Goal: Find specific page/section: Find specific page/section

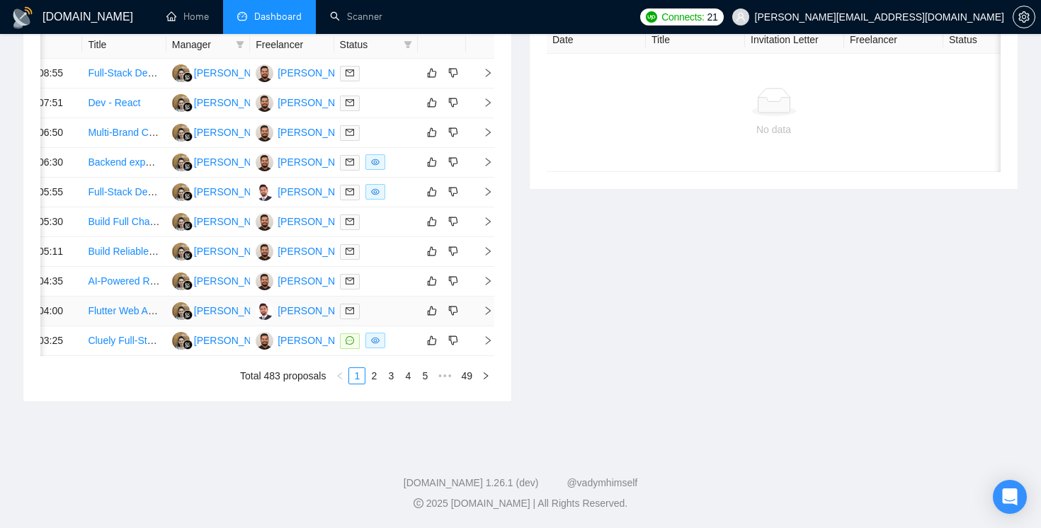
scroll to position [698, 0]
click at [369, 384] on link "2" at bounding box center [374, 376] width 16 height 16
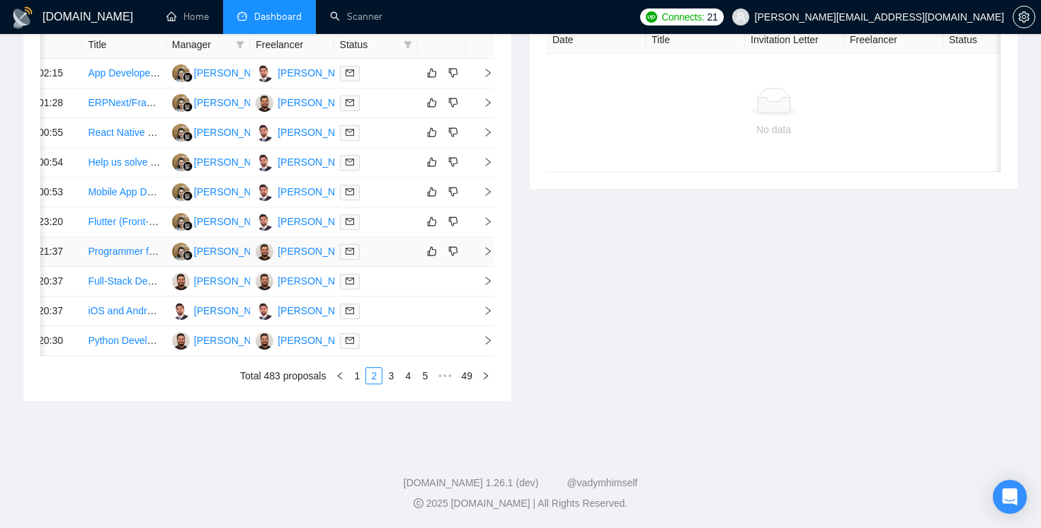
scroll to position [718, 0]
click at [392, 384] on link "3" at bounding box center [391, 376] width 16 height 16
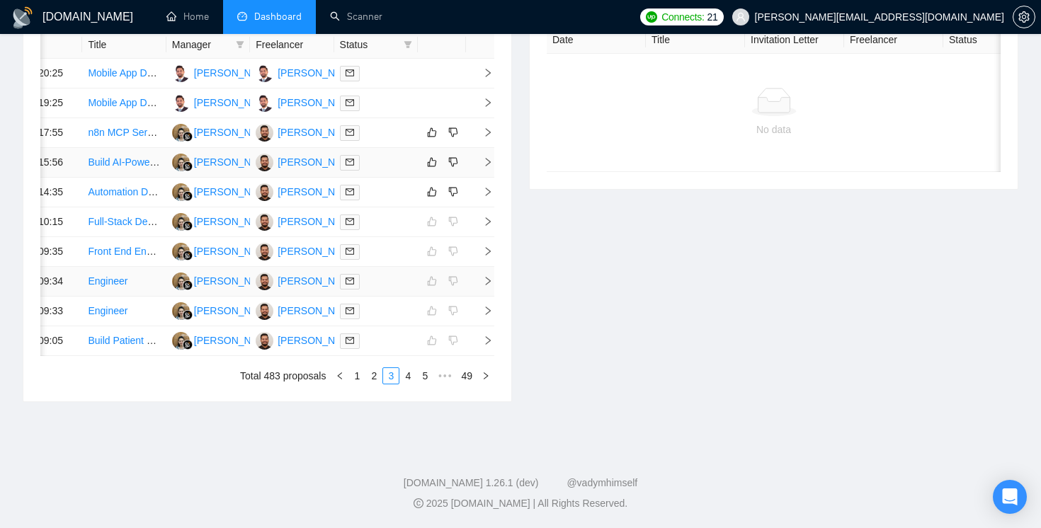
scroll to position [762, 0]
click at [358, 372] on link "1" at bounding box center [357, 376] width 16 height 16
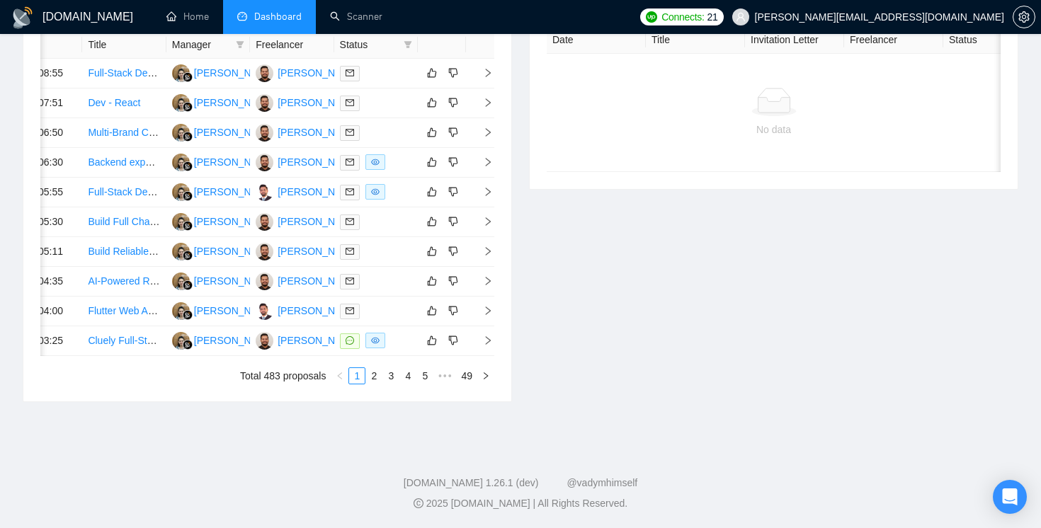
scroll to position [705, 0]
click at [484, 356] on td at bounding box center [480, 341] width 28 height 30
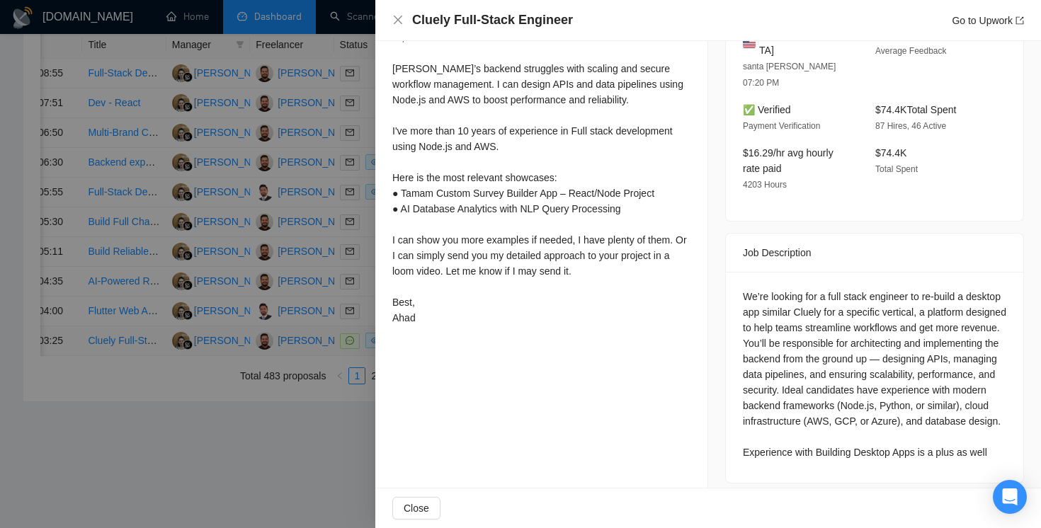
scroll to position [428, 0]
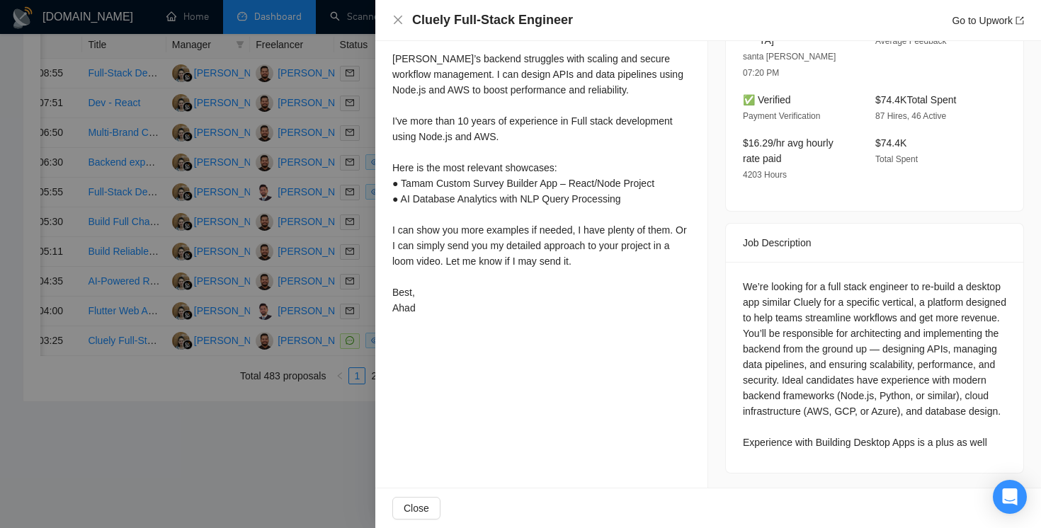
click at [324, 498] on div at bounding box center [520, 264] width 1041 height 528
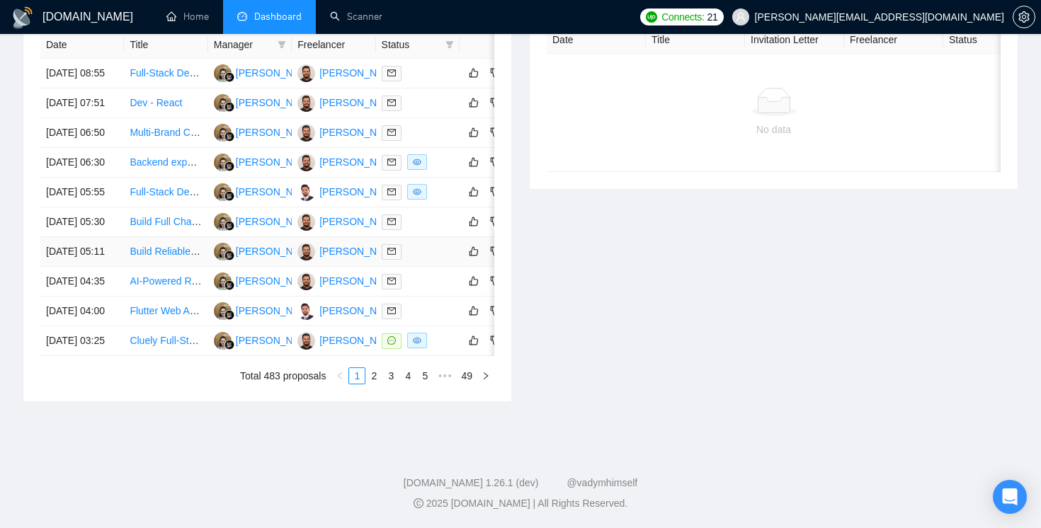
scroll to position [717, 0]
click at [375, 384] on link "2" at bounding box center [374, 376] width 16 height 16
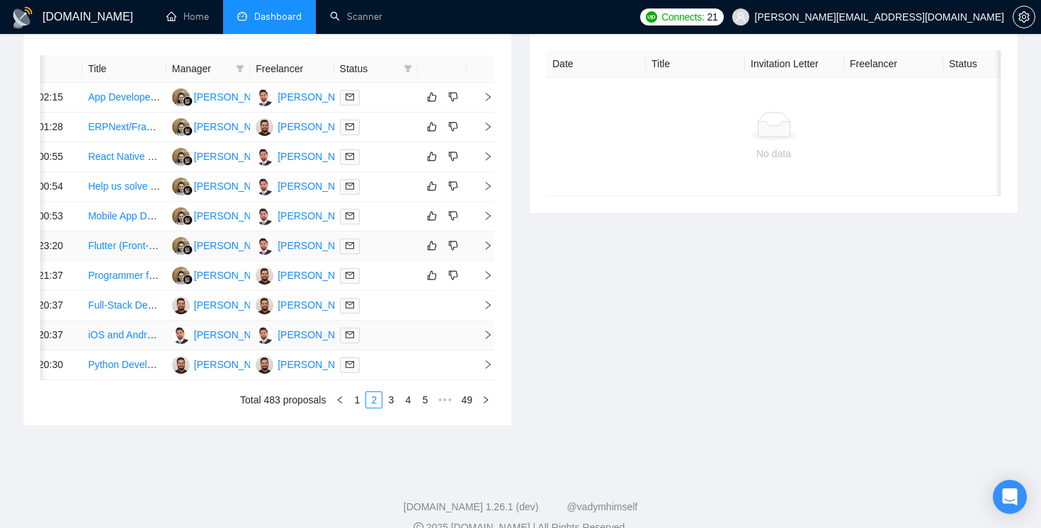
scroll to position [0, 0]
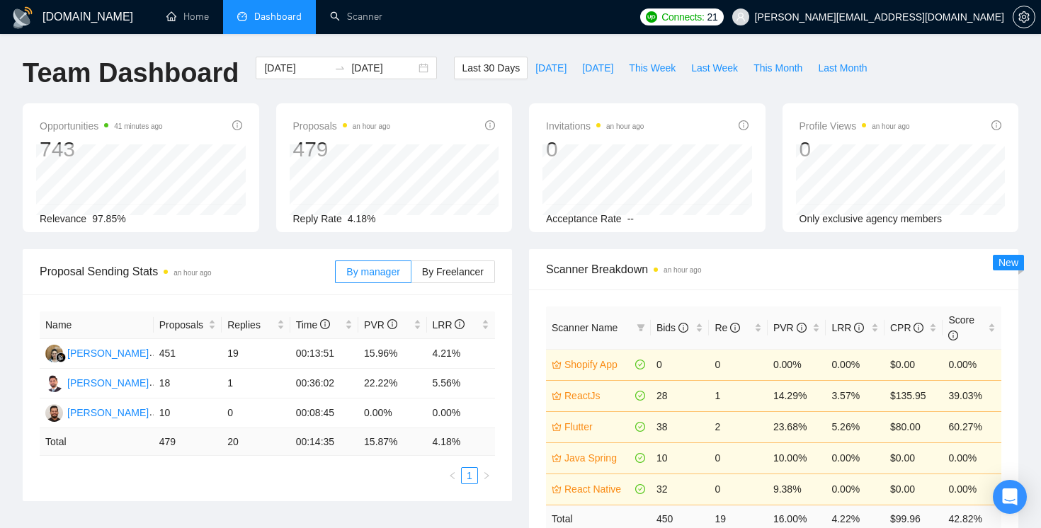
scroll to position [21, 0]
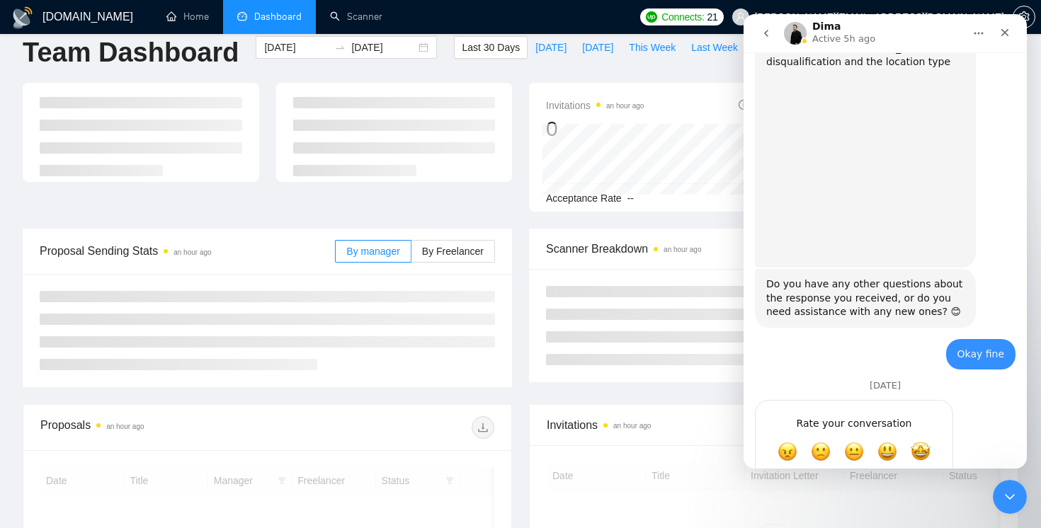
scroll to position [792, 0]
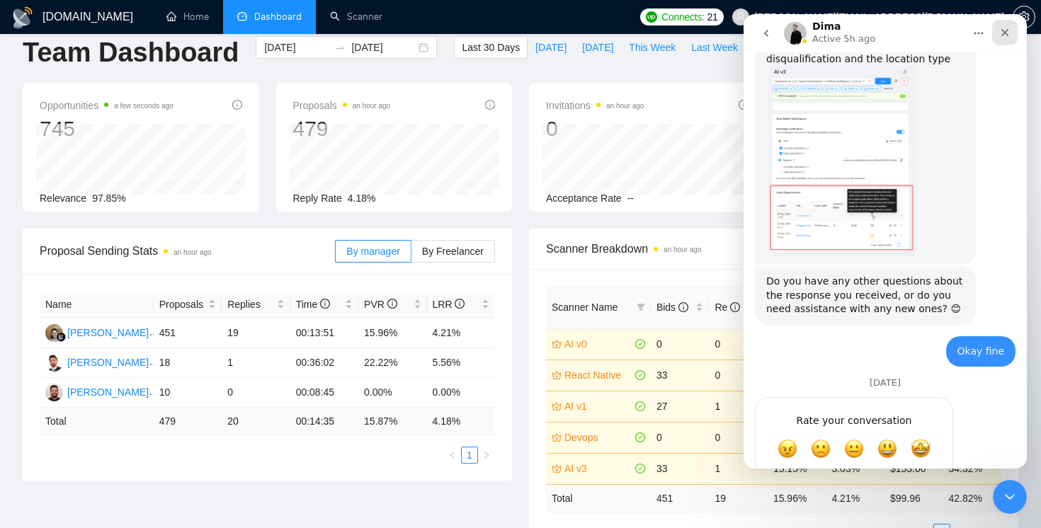
click at [1008, 31] on icon "Close" at bounding box center [1004, 32] width 11 height 11
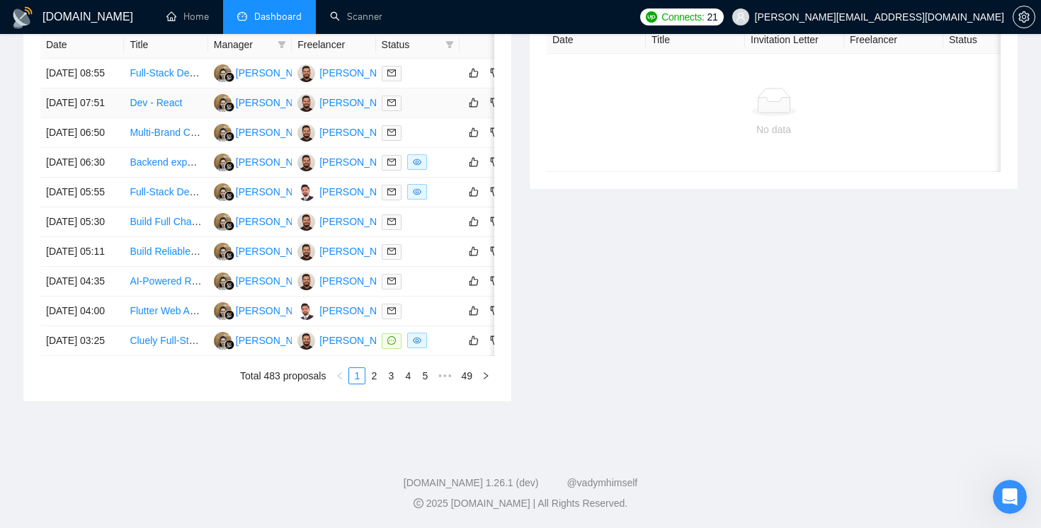
scroll to position [749, 0]
click at [371, 384] on link "2" at bounding box center [374, 376] width 16 height 16
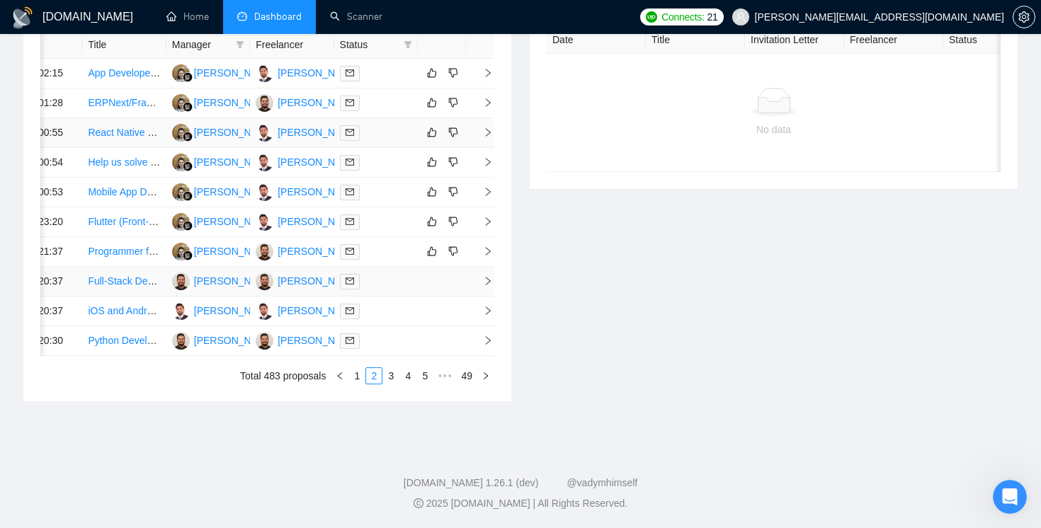
scroll to position [762, 0]
